Goal: Navigation & Orientation: Find specific page/section

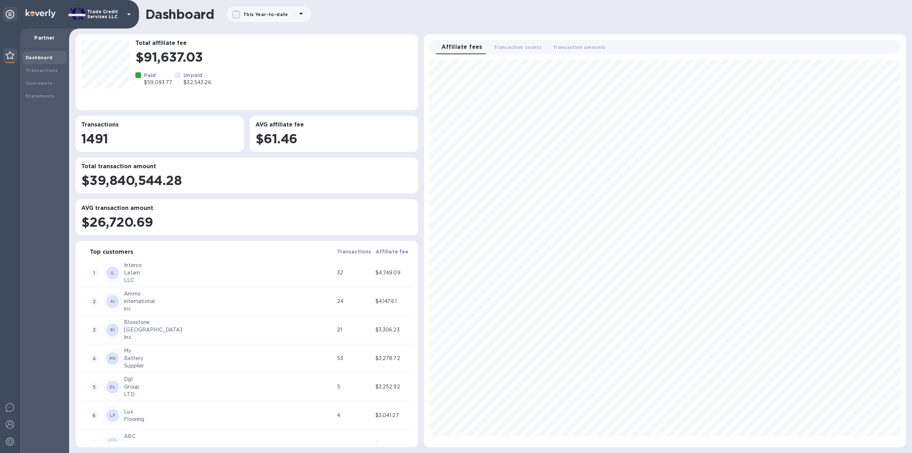
scroll to position [381, 476]
click at [38, 72] on b "Transactions" at bounding box center [42, 70] width 32 height 5
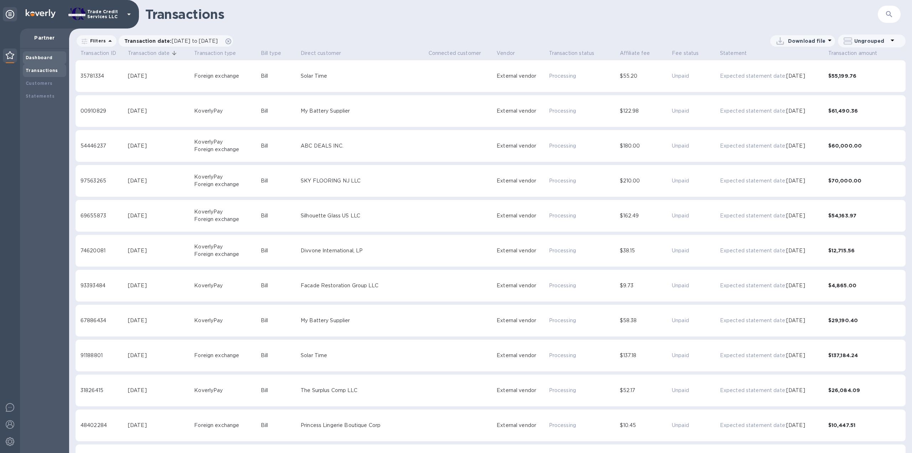
click at [37, 55] on div "Dashboard" at bounding box center [45, 57] width 38 height 7
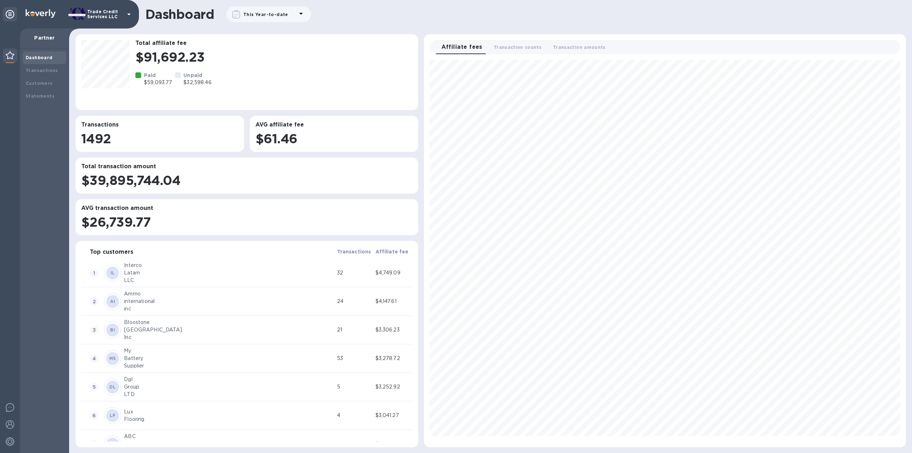
scroll to position [381, 476]
click at [40, 67] on div "Transactions" at bounding box center [45, 70] width 38 height 7
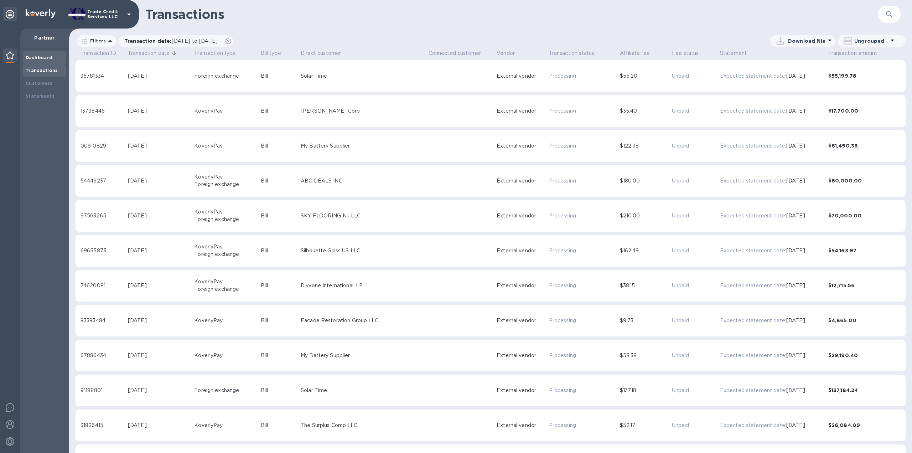
click at [41, 61] on div "Dashboard" at bounding box center [45, 57] width 38 height 7
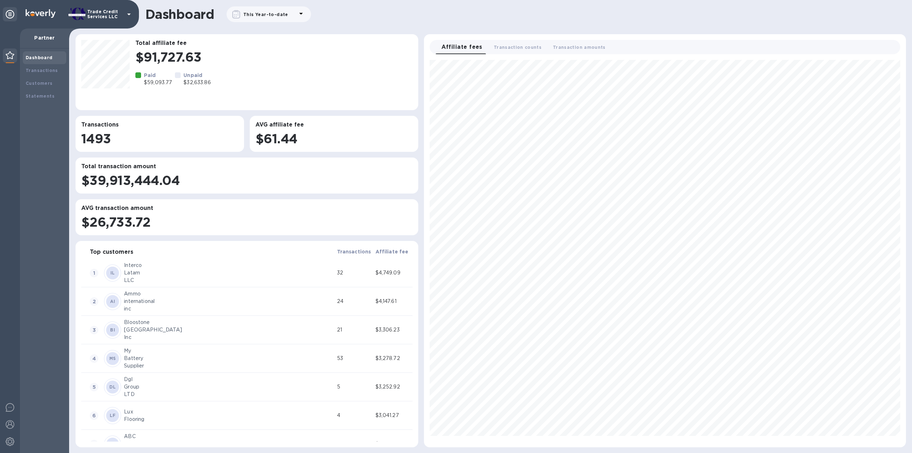
scroll to position [381, 476]
